Goal: Transaction & Acquisition: Purchase product/service

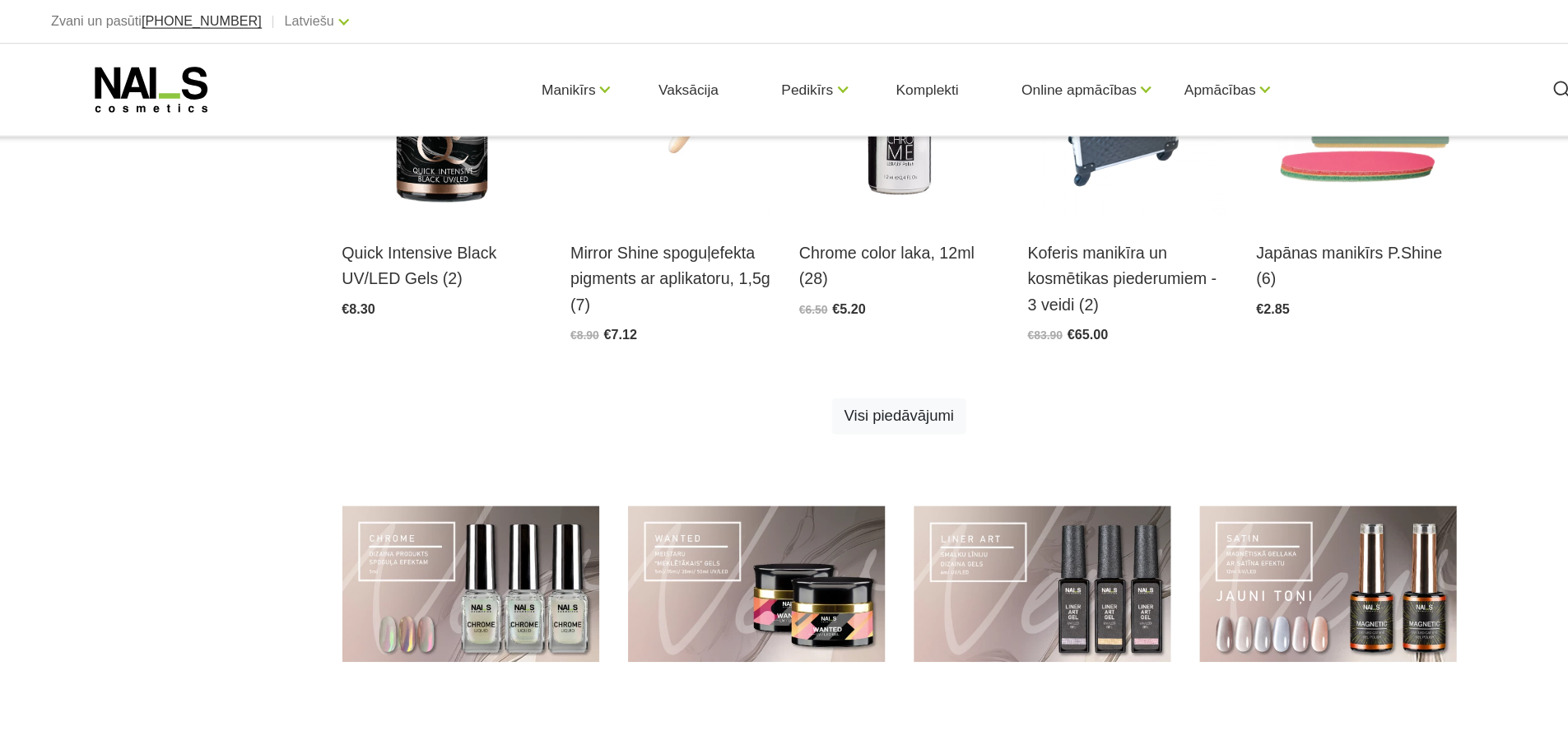
scroll to position [1040, 0]
click at [777, 358] on link "Visi piedāvājumi" at bounding box center [784, 361] width 116 height 32
